Goal: Information Seeking & Learning: Learn about a topic

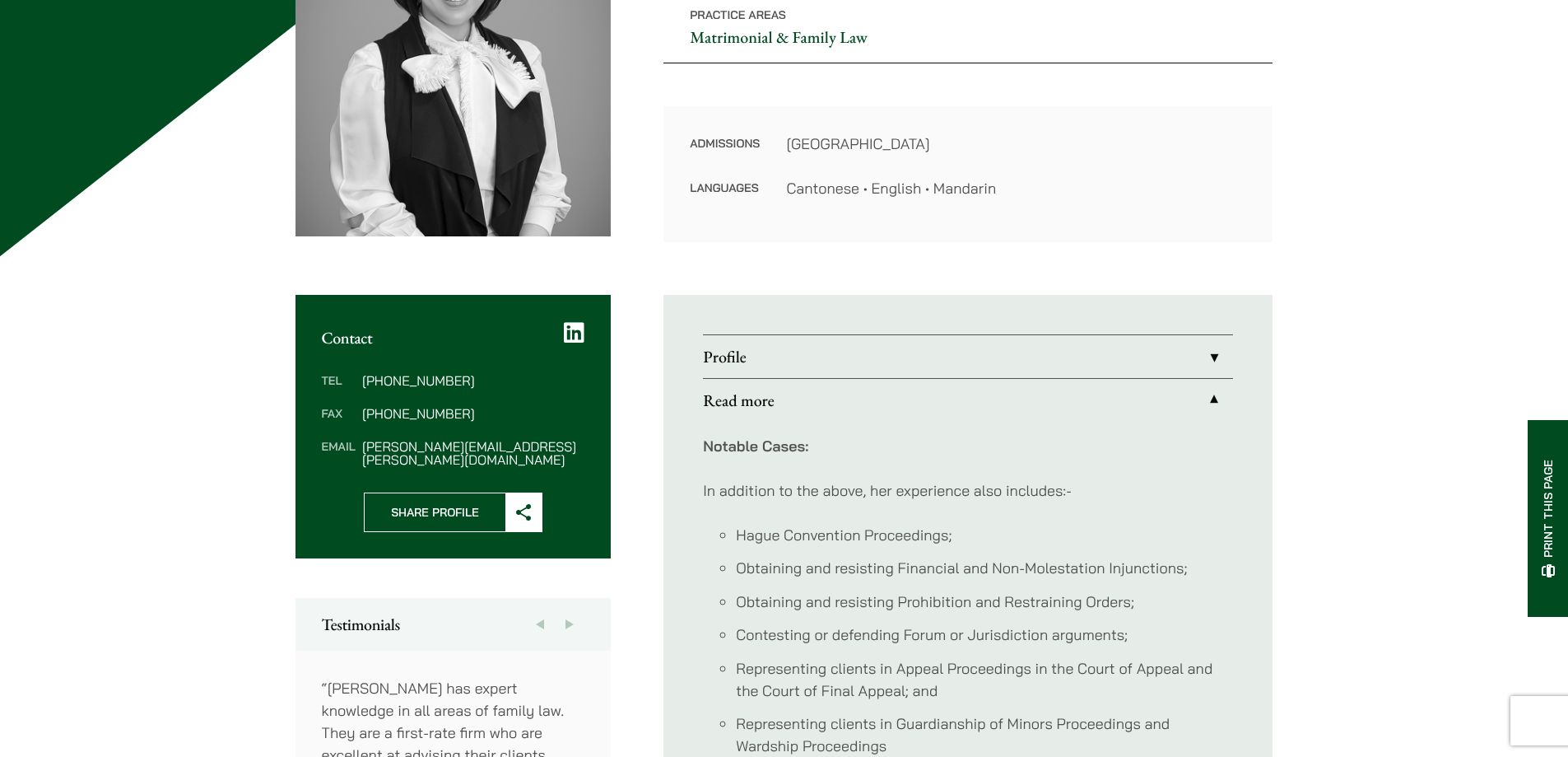
scroll to position [577, 0]
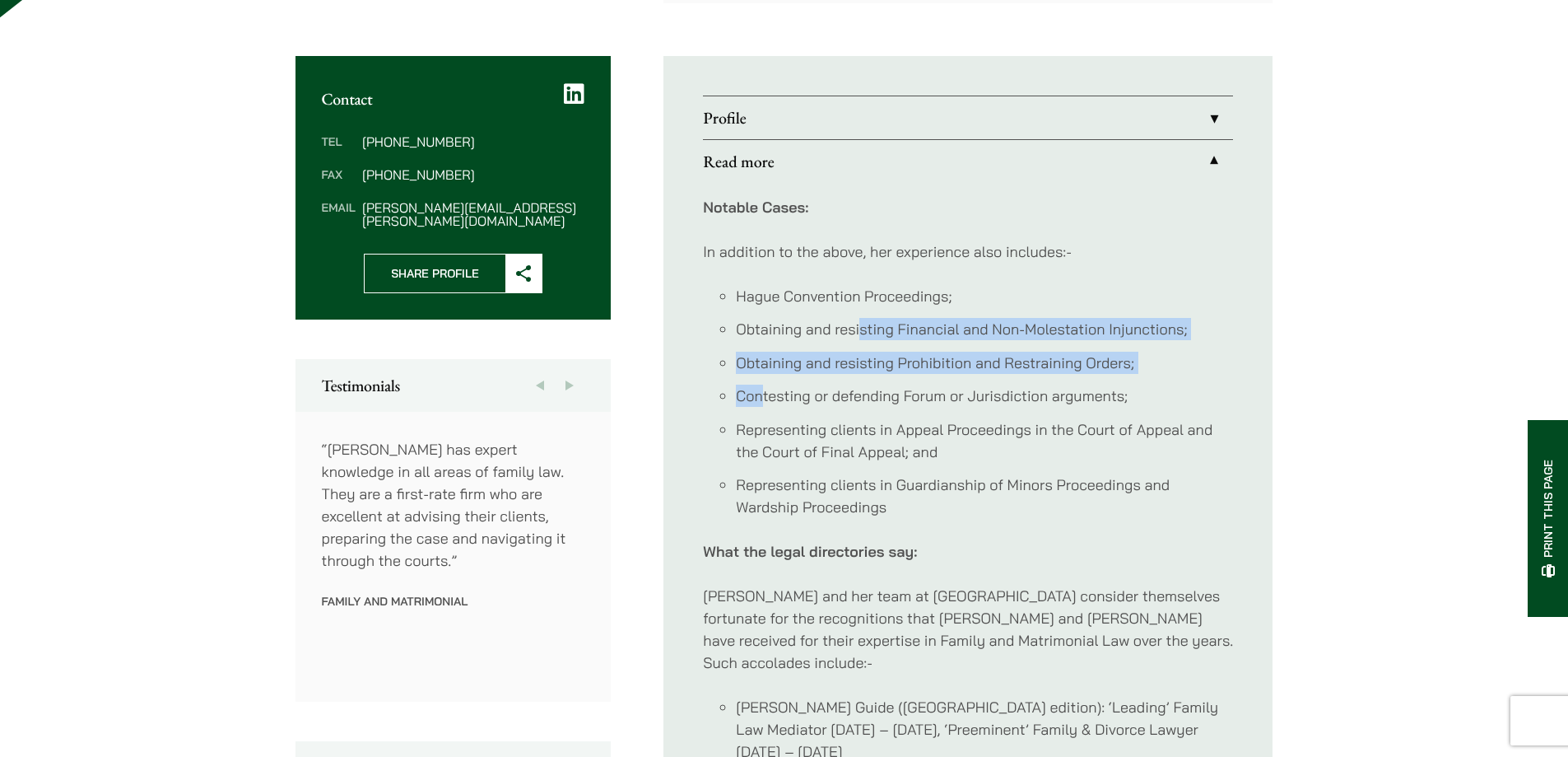
drag, startPoint x: 760, startPoint y: 398, endPoint x: 861, endPoint y: 327, distance: 123.5
click at [857, 327] on ul "Hague Convention Proceedings; Obtaining and resisting Financial and Non-Molesta…" at bounding box center [968, 401] width 530 height 234
drag, startPoint x: 941, startPoint y: 332, endPoint x: 971, endPoint y: 332, distance: 30.0
click at [941, 332] on li "Obtaining and resisting Financial and Non-Molestation Injunctions;" at bounding box center [984, 329] width 498 height 22
click at [786, 374] on ul "Hague Convention Proceedings; Obtaining and resisting Financial and Non-Molesta…" at bounding box center [968, 401] width 530 height 234
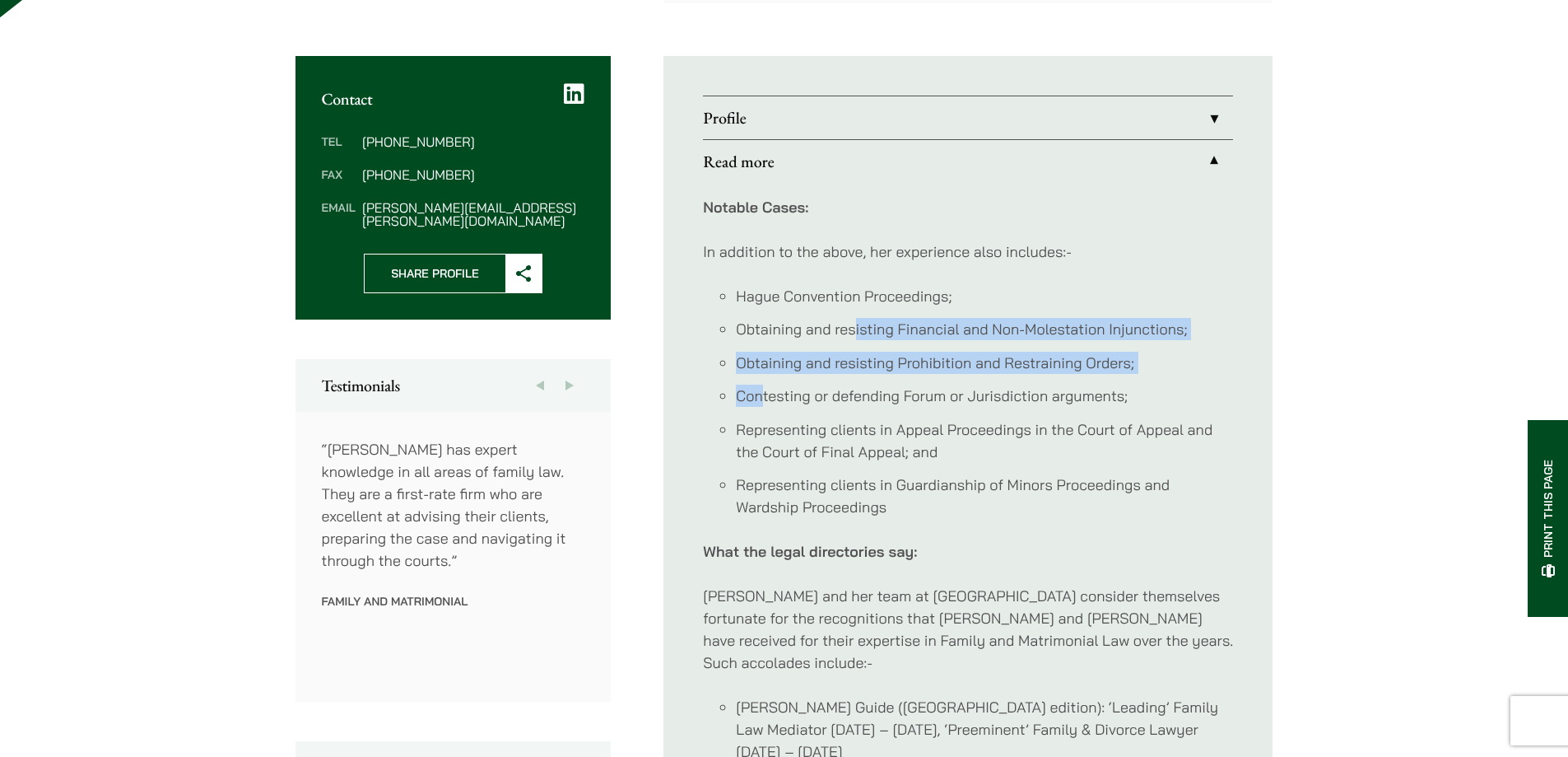
click at [787, 374] on ul "Hague Convention Proceedings; Obtaining and resisting Financial and Non-Molesta…" at bounding box center [968, 401] width 530 height 234
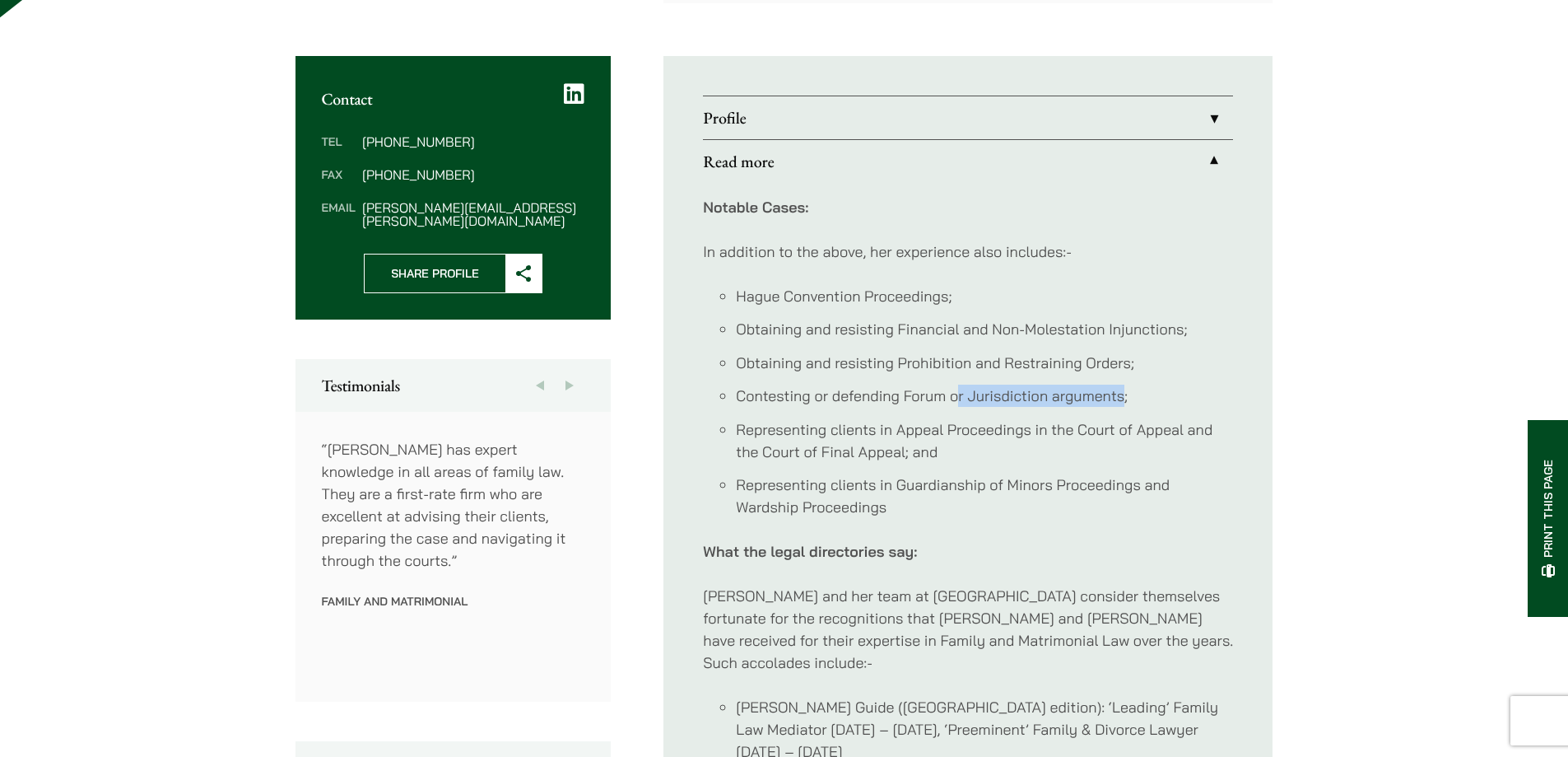
drag, startPoint x: 1122, startPoint y: 397, endPoint x: 958, endPoint y: 394, distance: 164.0
click at [959, 394] on li "Contesting or defending Forum or Jurisdiction arguments;" at bounding box center [984, 395] width 498 height 22
click at [957, 394] on li "Contesting or defending Forum or Jurisdiction arguments;" at bounding box center [984, 395] width 498 height 22
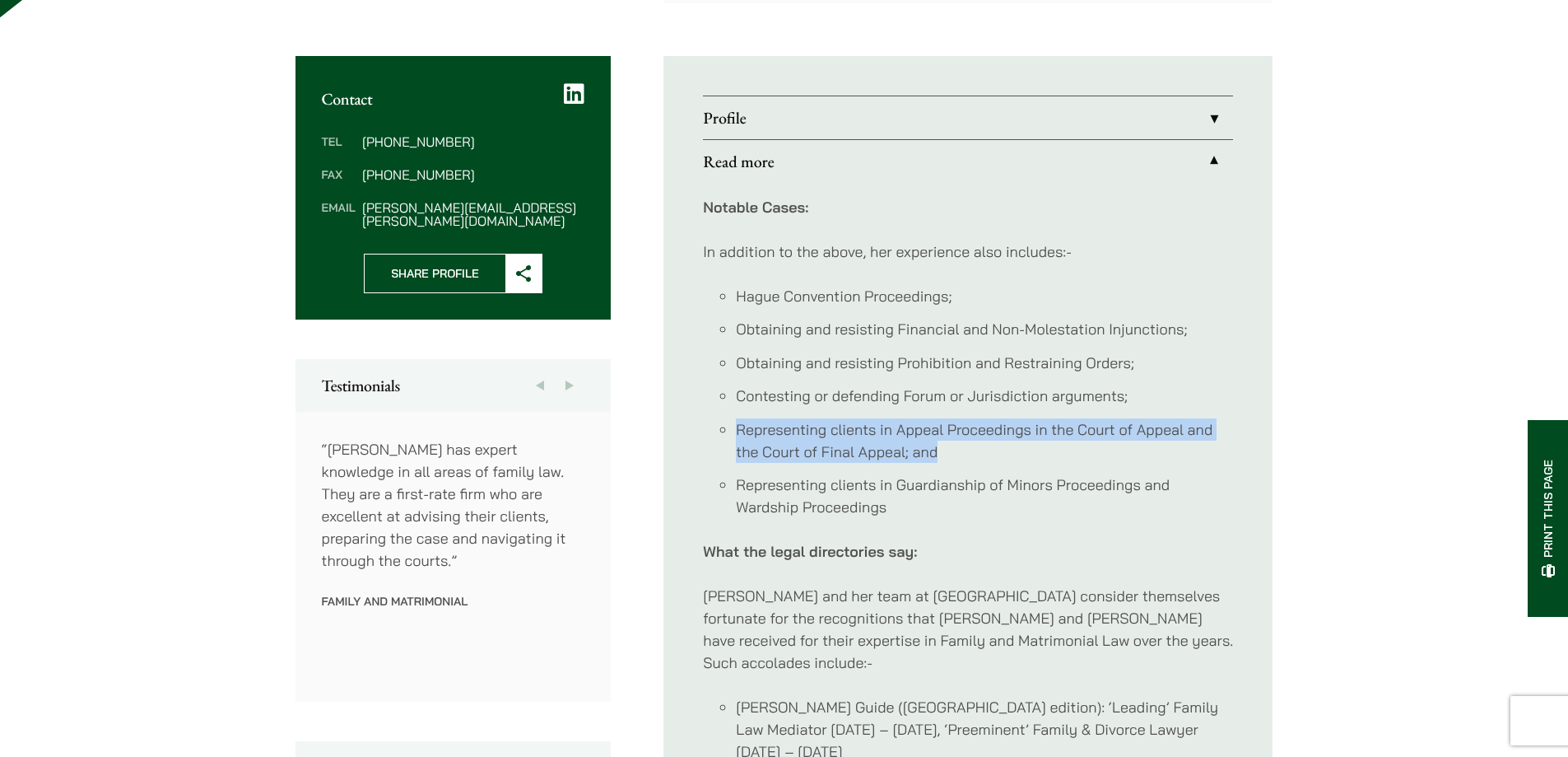
drag, startPoint x: 720, startPoint y: 425, endPoint x: 1174, endPoint y: 442, distance: 454.3
click at [1174, 442] on li "Representing clients in Appeal Proceedings in the Court of Appeal and the Court…" at bounding box center [984, 440] width 498 height 44
click at [1168, 444] on li "Representing clients in Appeal Proceedings in the Court of Appeal and the Court…" at bounding box center [984, 440] width 498 height 44
drag, startPoint x: 908, startPoint y: 452, endPoint x: 763, endPoint y: 457, distance: 145.1
click at [763, 457] on li "Representing clients in Appeal Proceedings in the Court of Appeal and the Court…" at bounding box center [984, 440] width 498 height 44
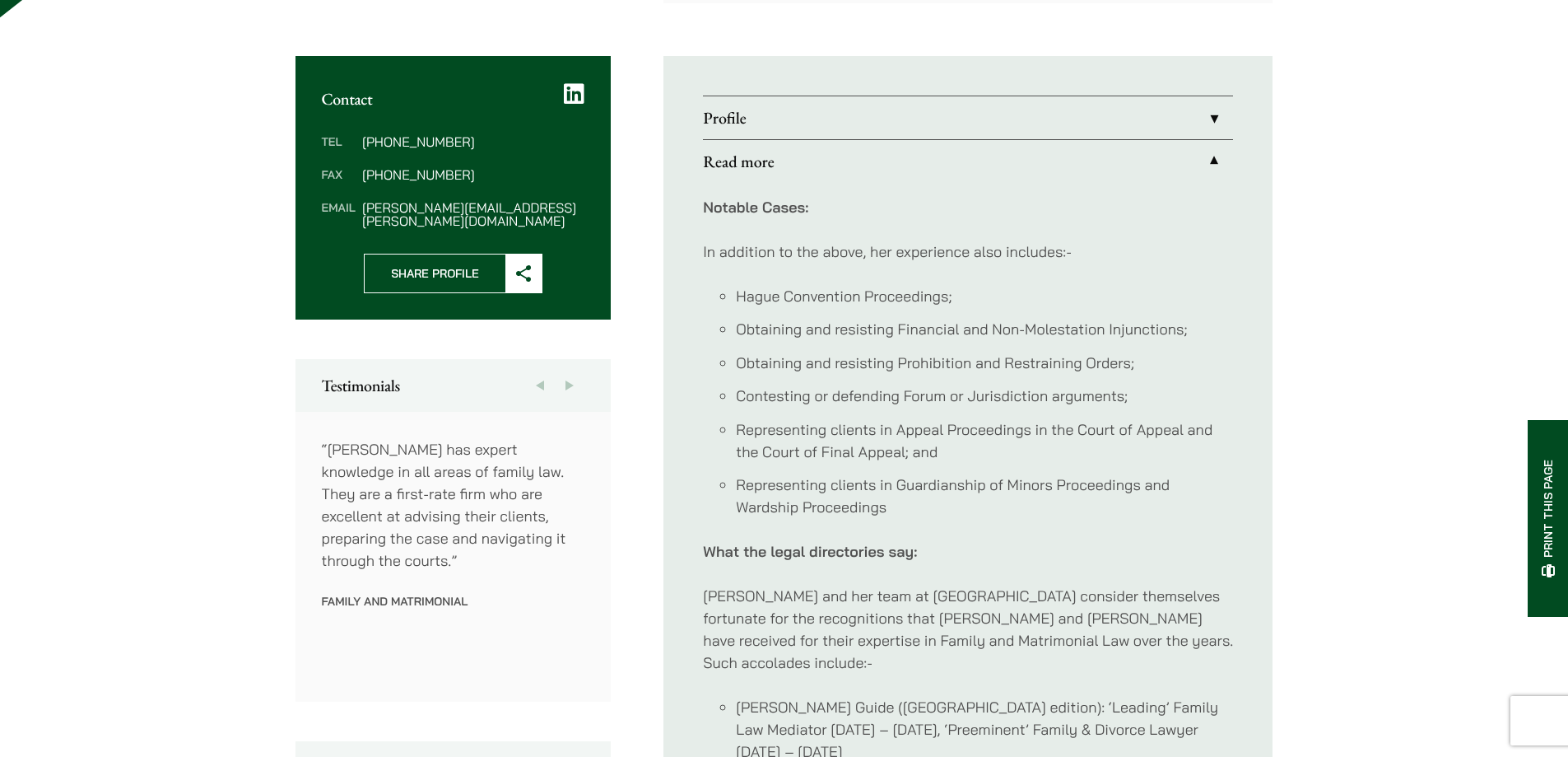
drag, startPoint x: 760, startPoint y: 464, endPoint x: 829, endPoint y: 504, distance: 79.8
click at [823, 522] on div "Notable Cases: In addition to the above, her experience also includes:- Hague C…" at bounding box center [968, 669] width 530 height 972
drag, startPoint x: 903, startPoint y: 454, endPoint x: 762, endPoint y: 452, distance: 141.0
click at [762, 452] on li "Representing clients in Appeal Proceedings in the Court of Appeal and the Court…" at bounding box center [984, 440] width 498 height 44
copy li "Court of Final Appea"
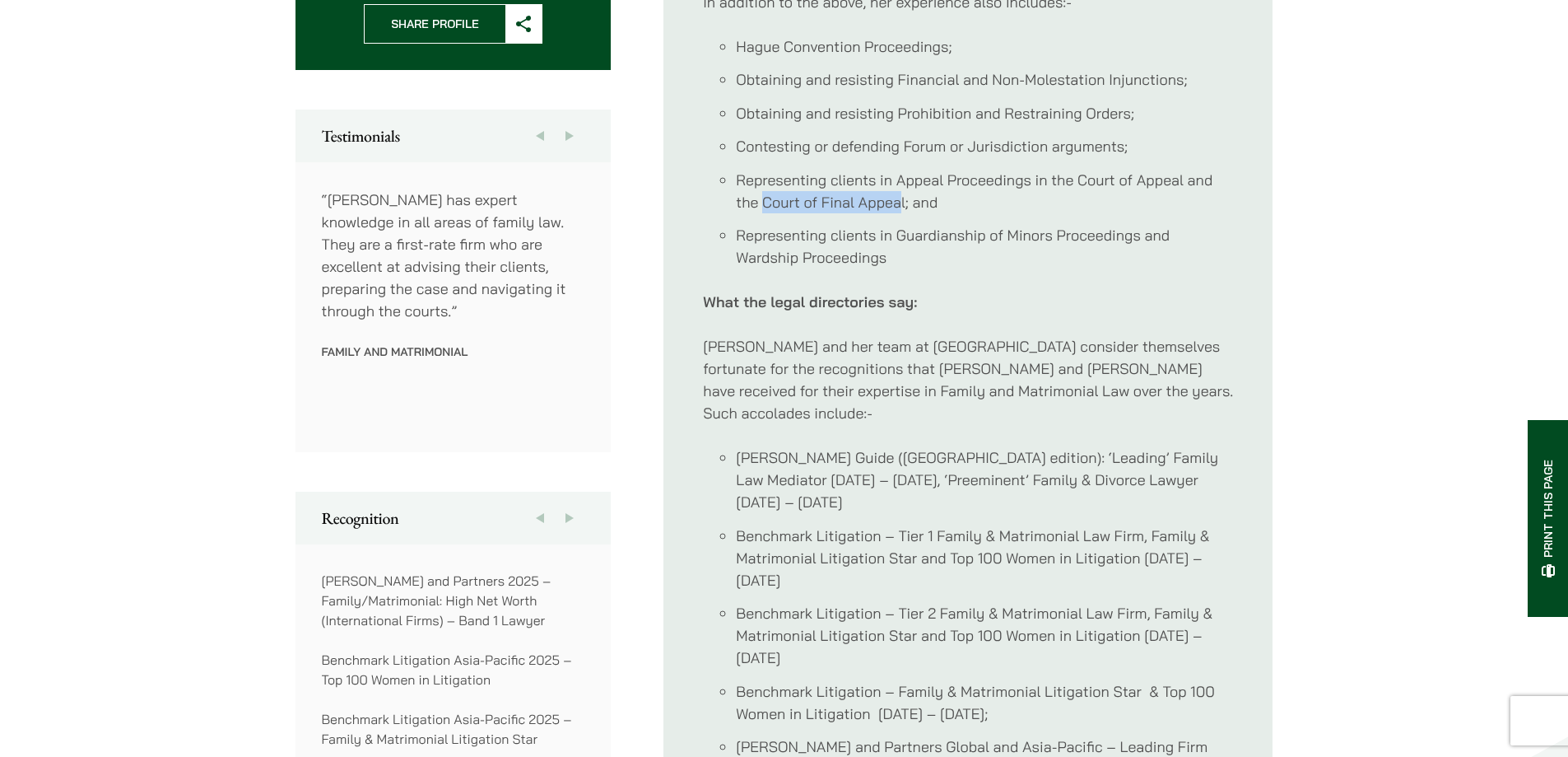
scroll to position [1071, 0]
